Goal: Check status: Check status

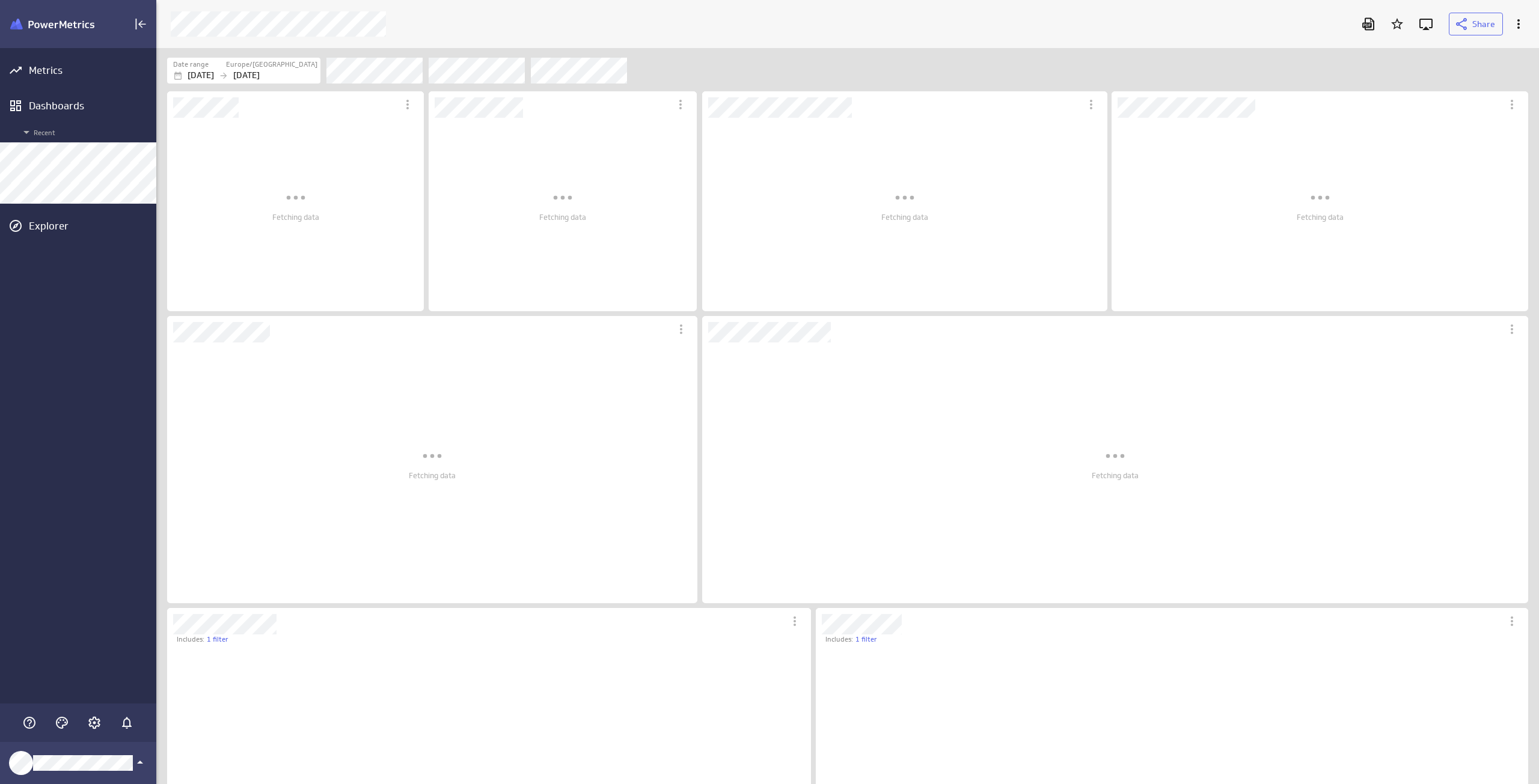
scroll to position [6, 6]
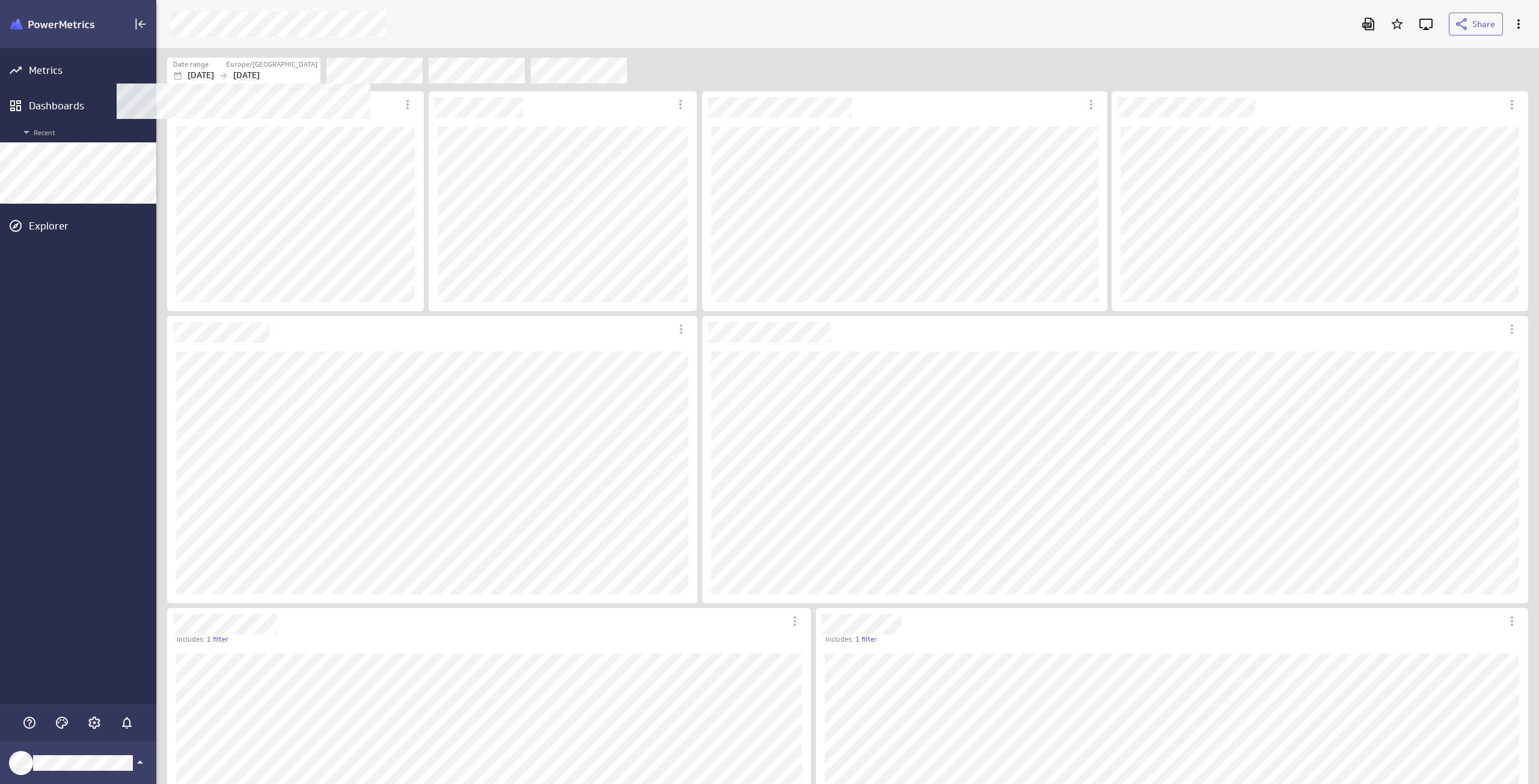
click at [214, 70] on p "[DATE]" at bounding box center [201, 75] width 26 height 12
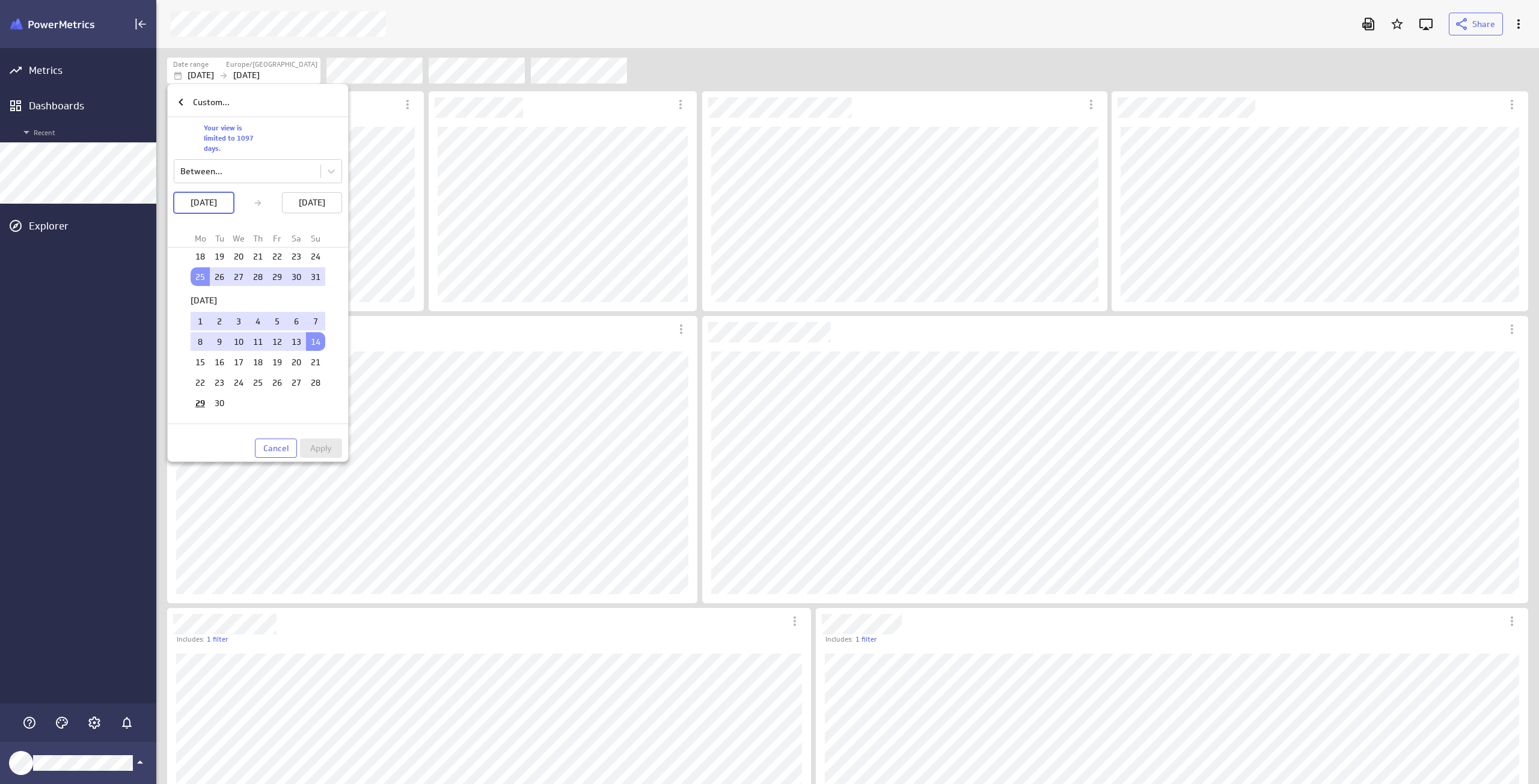
click at [313, 342] on td "14" at bounding box center [316, 341] width 20 height 19
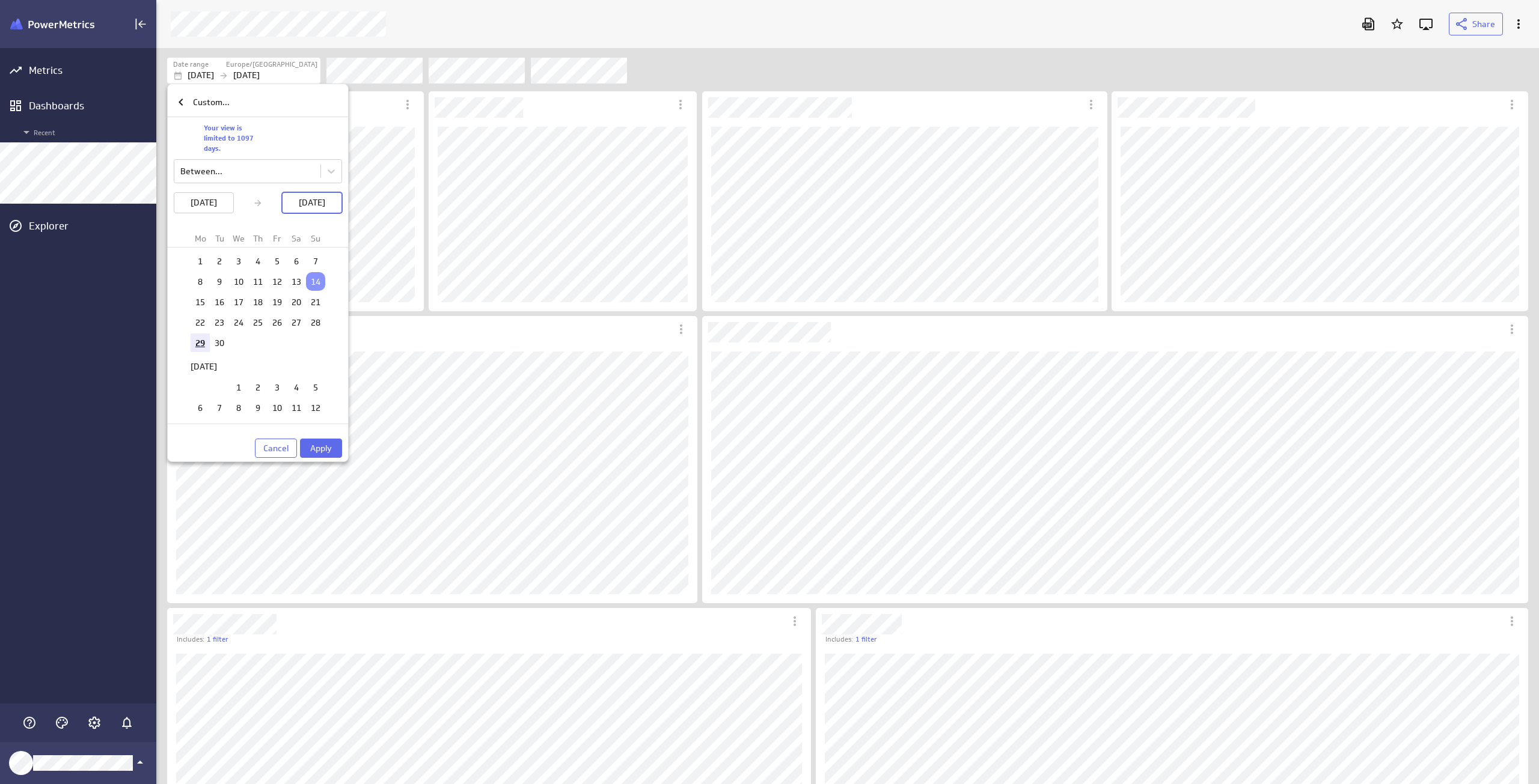
click at [199, 345] on td "29" at bounding box center [200, 342] width 20 height 19
click at [326, 443] on span "Apply" at bounding box center [321, 448] width 21 height 11
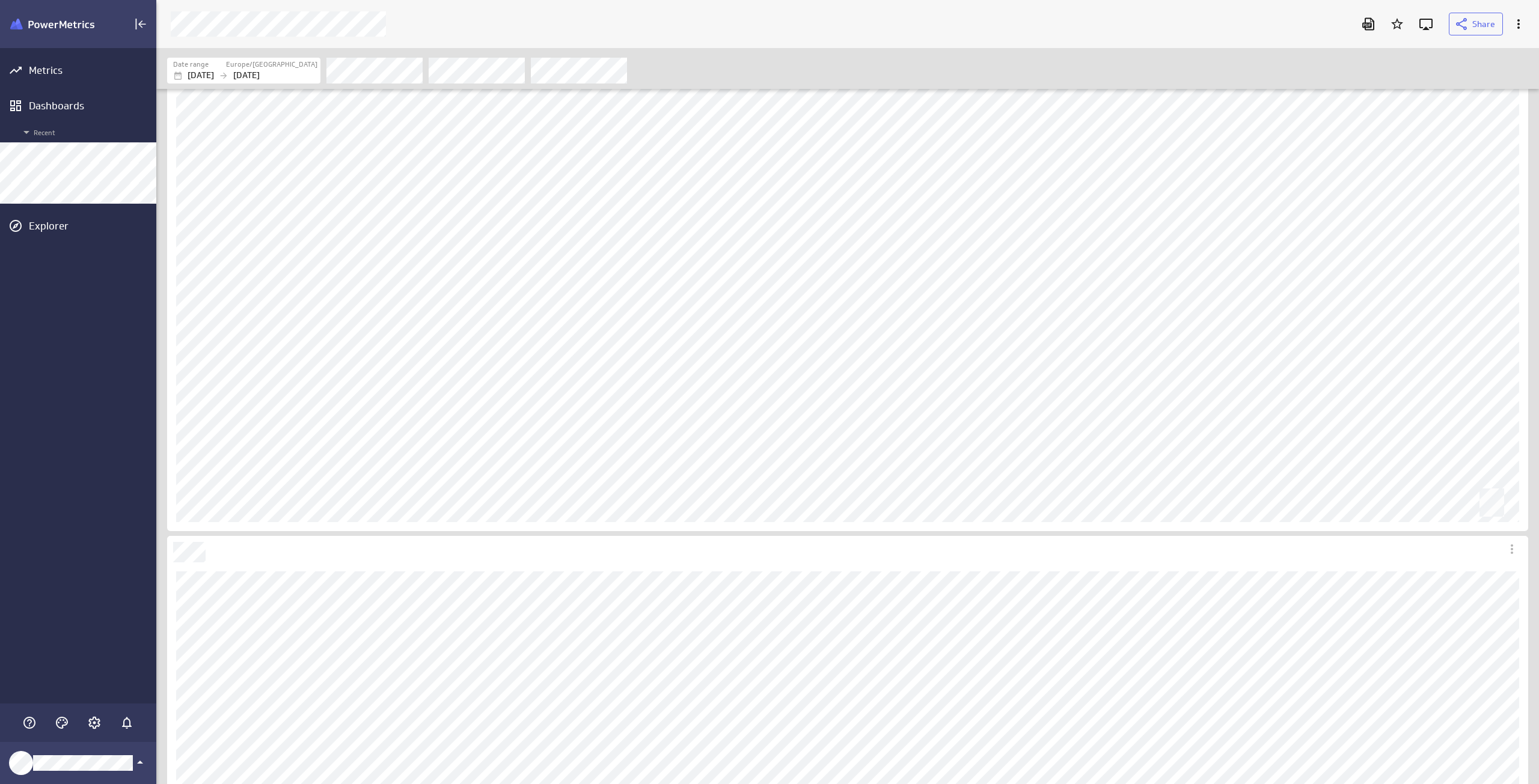
click at [1310, 483] on div "Dashboard Widget" at bounding box center [848, 261] width 1361 height 542
